Goal: Information Seeking & Learning: Learn about a topic

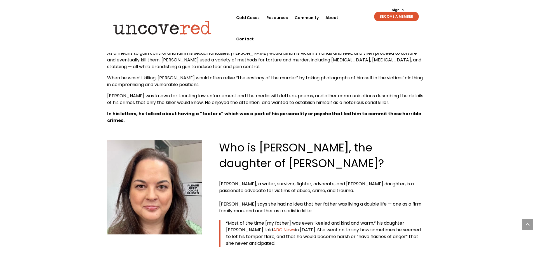
scroll to position [3528, 0]
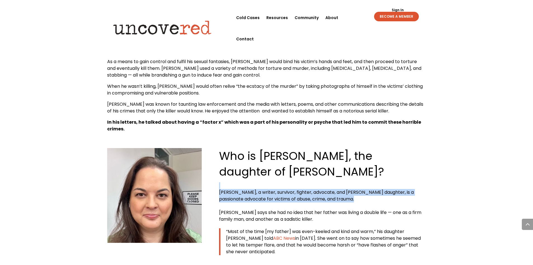
drag, startPoint x: 363, startPoint y: 102, endPoint x: 379, endPoint y: 119, distance: 23.6
click at [379, 182] on p "[PERSON_NAME], a writer, survivor, fighter, advocate, and [PERSON_NAME] daughte…" at bounding box center [322, 202] width 207 height 40
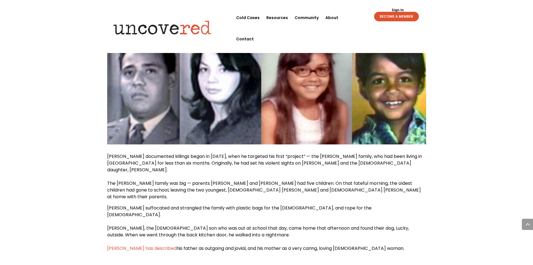
scroll to position [758, 0]
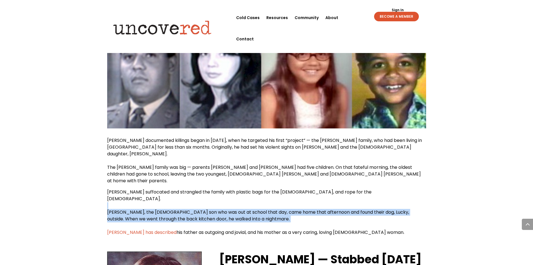
drag, startPoint x: 259, startPoint y: 175, endPoint x: 197, endPoint y: 158, distance: 64.3
click at [197, 188] on p "[PERSON_NAME] suffocated and strangled the family with plastic bags for the [DE…" at bounding box center [266, 211] width 319 height 47
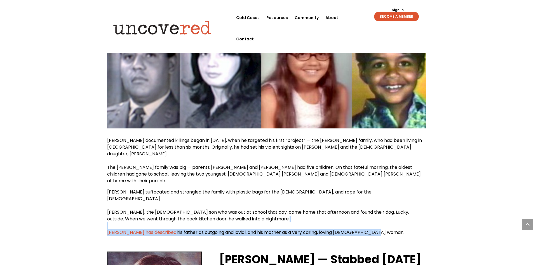
drag, startPoint x: 388, startPoint y: 185, endPoint x: 389, endPoint y: 171, distance: 14.6
click at [389, 188] on p "[PERSON_NAME] suffocated and strangled the family with plastic bags for the [DE…" at bounding box center [266, 211] width 319 height 47
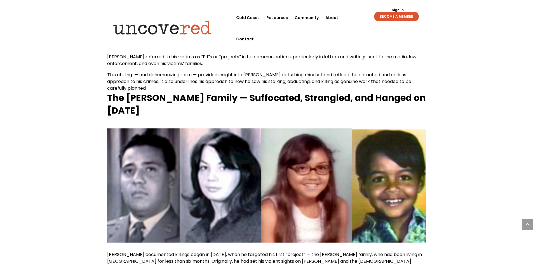
scroll to position [702, 0]
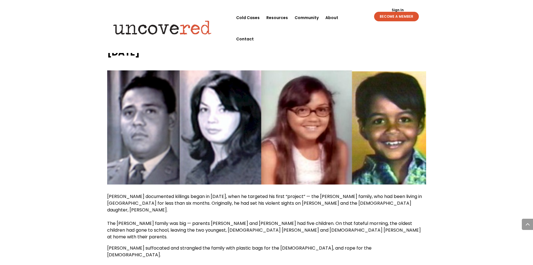
drag, startPoint x: 136, startPoint y: 221, endPoint x: 108, endPoint y: 219, distance: 28.1
